Goal: Information Seeking & Learning: Find specific page/section

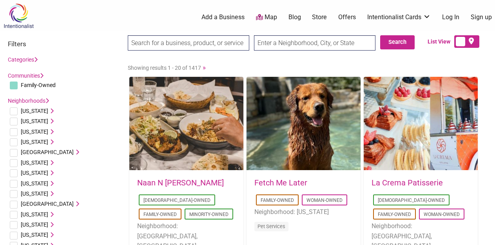
click at [164, 41] on input "search" at bounding box center [188, 42] width 121 height 15
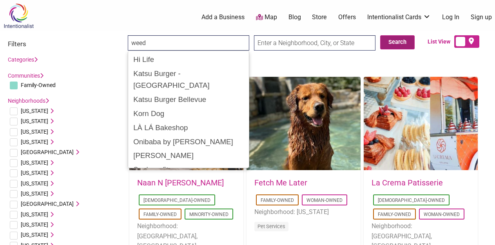
type input "weed"
click at [404, 46] on button "Search" at bounding box center [397, 42] width 34 height 14
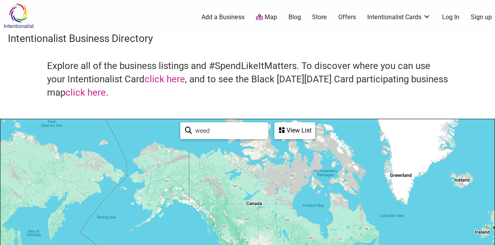
click at [324, 17] on link "Store" at bounding box center [319, 17] width 15 height 9
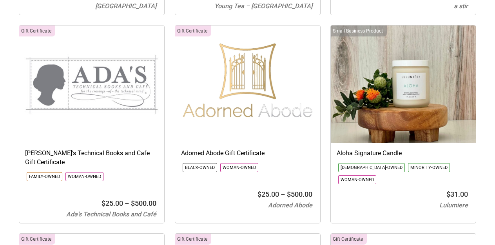
scroll to position [320, 0]
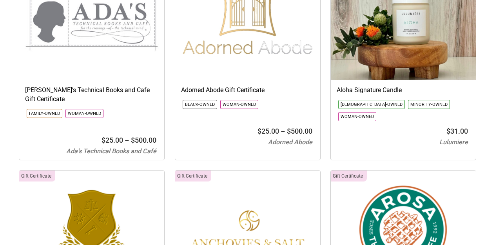
select select
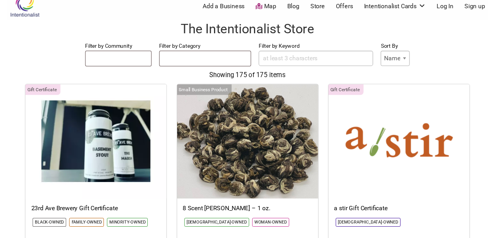
scroll to position [0, 0]
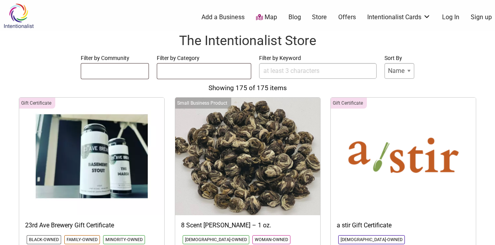
click at [290, 70] on input "Filter by Keyword" at bounding box center [317, 71] width 117 height 16
type input "weed dispensary"
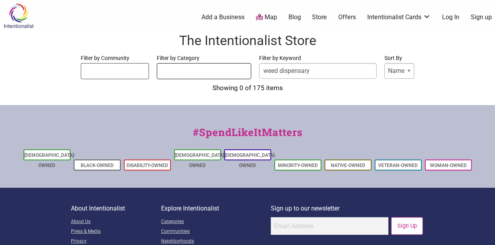
click at [213, 73] on ul at bounding box center [204, 69] width 94 height 13
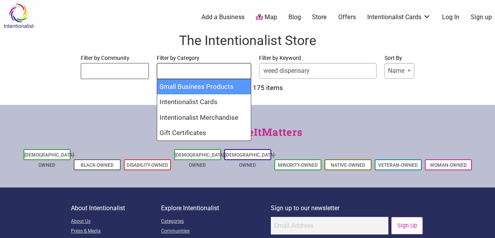
select select "2165"
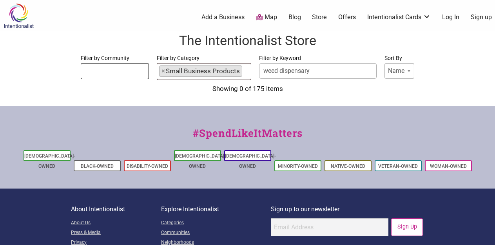
click at [117, 74] on ul at bounding box center [114, 69] width 67 height 13
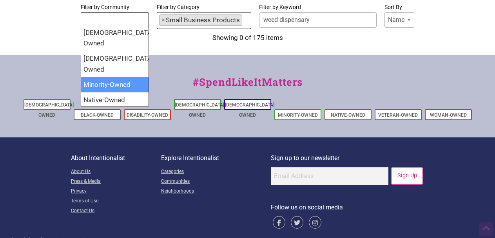
scroll to position [54, 0]
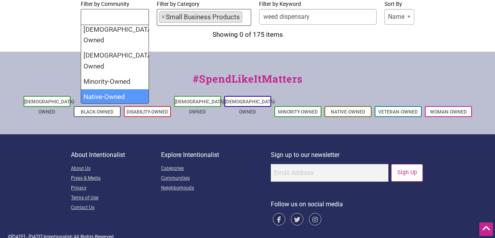
select select "1460"
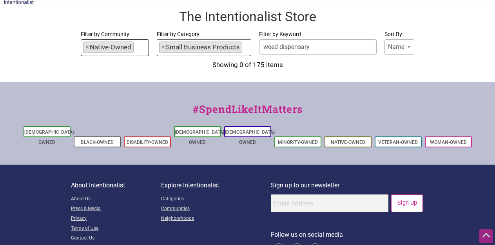
scroll to position [0, 0]
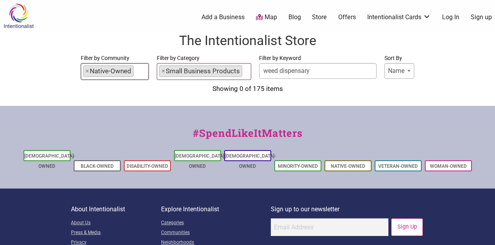
click at [396, 73] on select "Name Price" at bounding box center [399, 71] width 30 height 16
select select "Price"
click at [384, 63] on select "Name Price" at bounding box center [399, 71] width 30 height 16
click at [320, 35] on h1 "The Intentionalist Store" at bounding box center [247, 40] width 479 height 19
click at [293, 15] on link "Blog" at bounding box center [294, 17] width 13 height 9
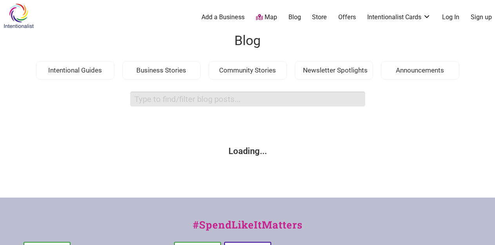
click at [167, 100] on input "search box" at bounding box center [247, 98] width 235 height 15
click at [159, 106] on input "weedw" at bounding box center [247, 98] width 235 height 15
click at [193, 100] on input "weedw" at bounding box center [247, 98] width 235 height 15
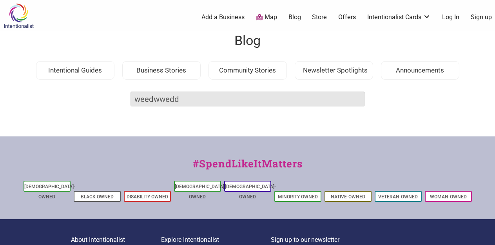
click at [182, 98] on input "weedwwedd" at bounding box center [247, 98] width 235 height 15
click at [170, 99] on input "weed" at bounding box center [247, 98] width 235 height 15
type input "weed"
